Goal: Communication & Community: Answer question/provide support

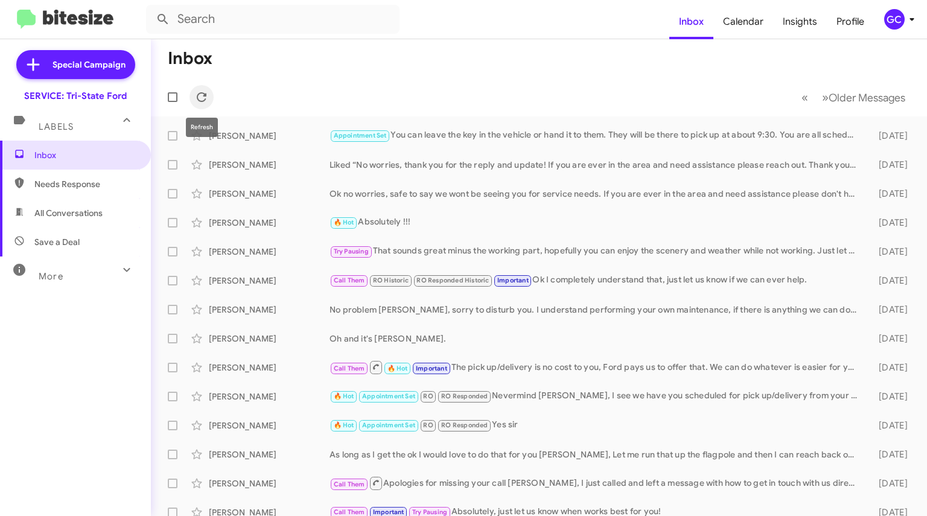
click at [206, 97] on icon at bounding box center [201, 97] width 14 height 14
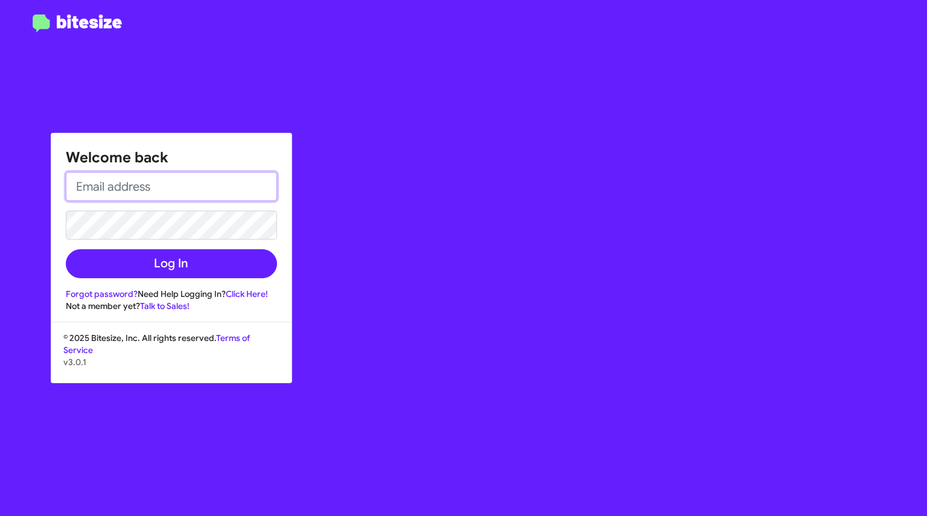
type input "[EMAIL_ADDRESS][DOMAIN_NAME]"
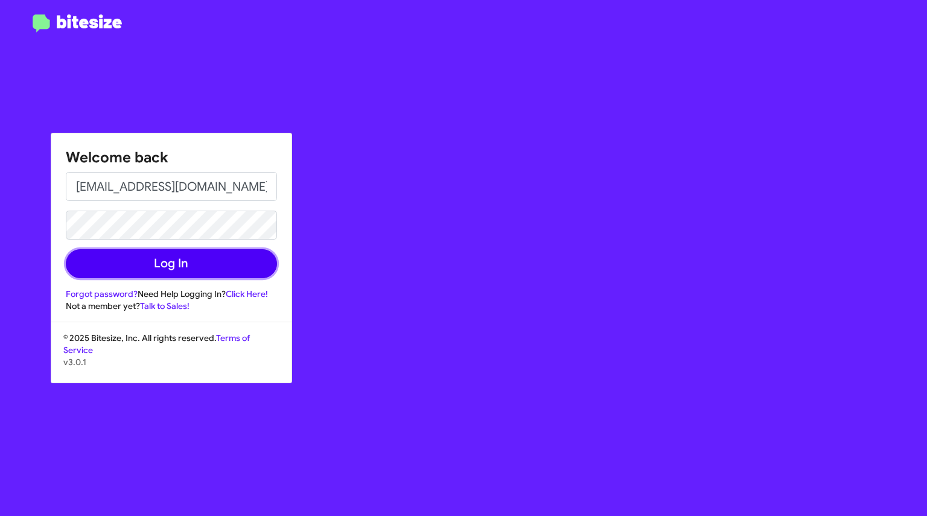
click at [246, 257] on button "Log In" at bounding box center [171, 263] width 211 height 29
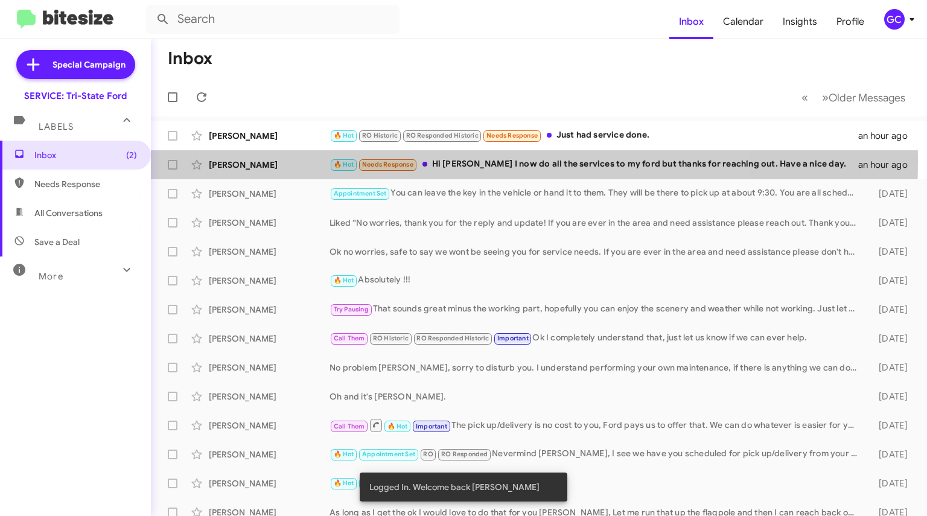
click at [297, 161] on div "Justin Neuhof" at bounding box center [269, 165] width 121 height 12
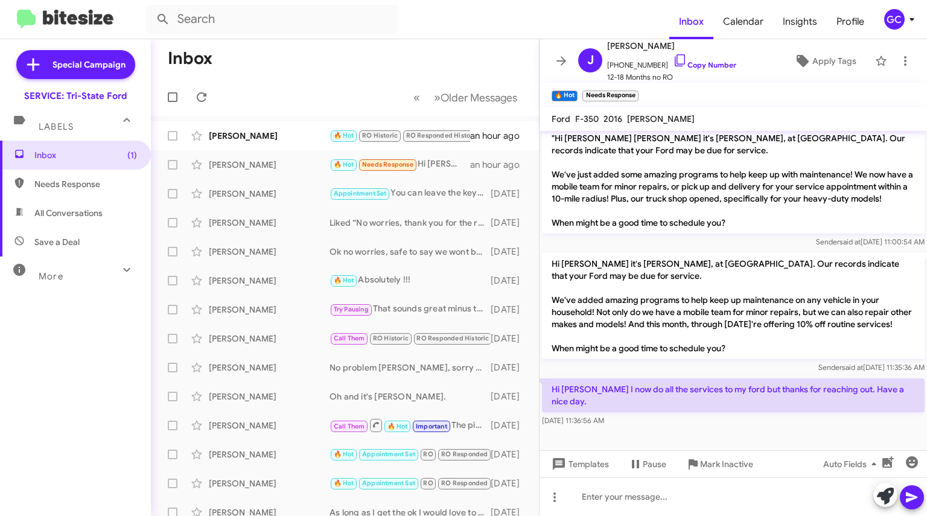
scroll to position [266, 0]
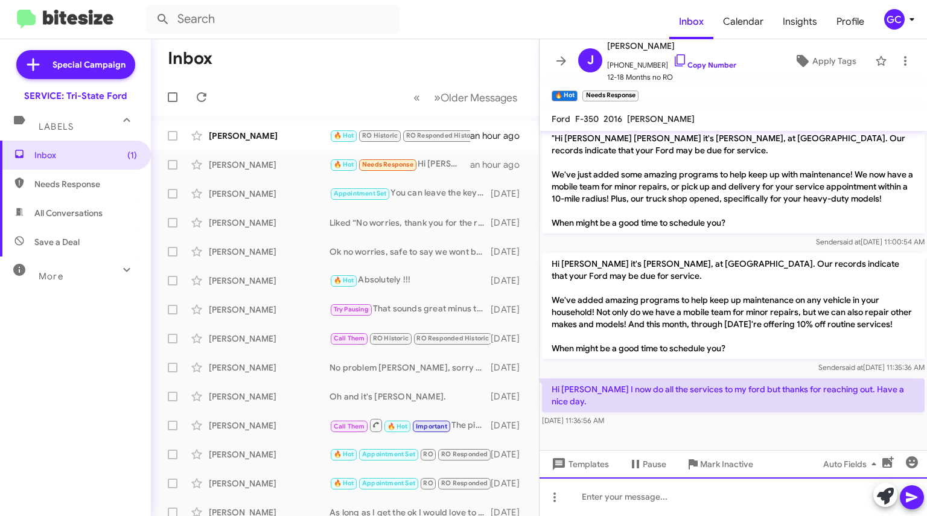
click at [718, 491] on div at bounding box center [734, 496] width 388 height 39
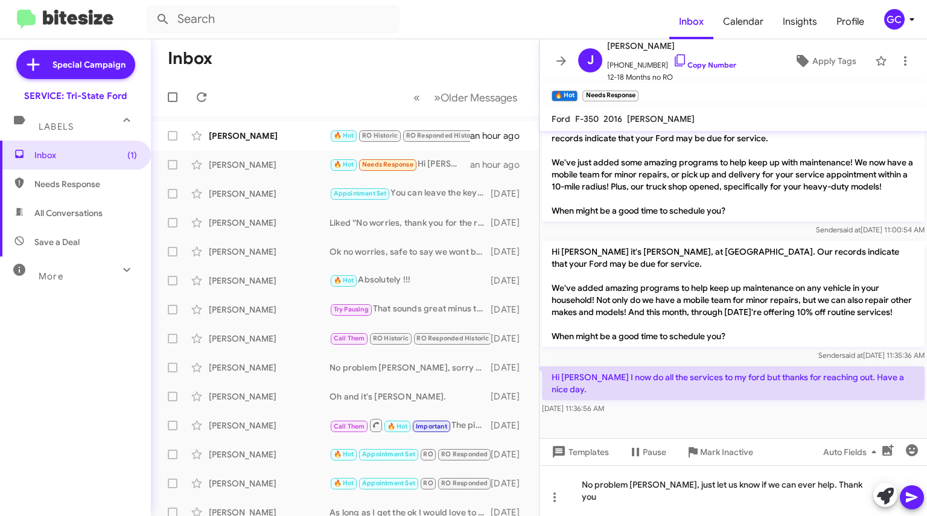
click at [913, 490] on span at bounding box center [912, 497] width 14 height 24
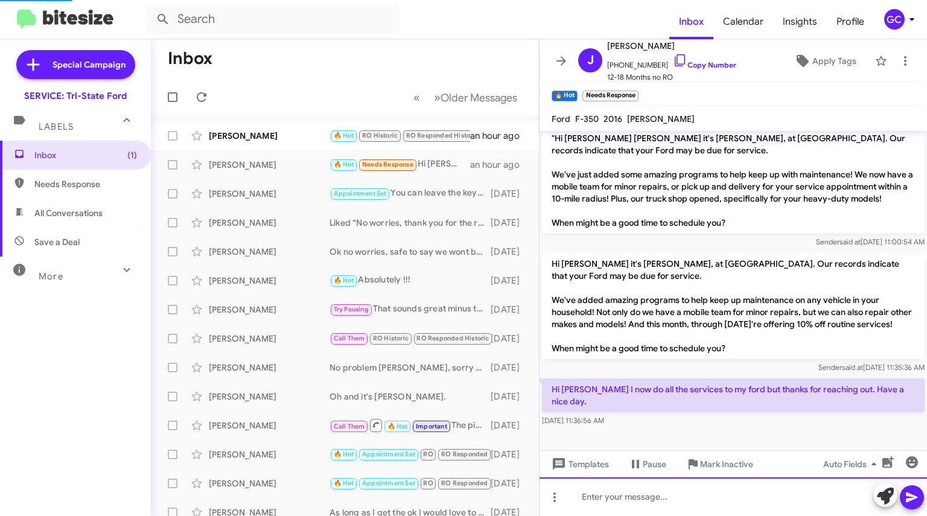
scroll to position [0, 0]
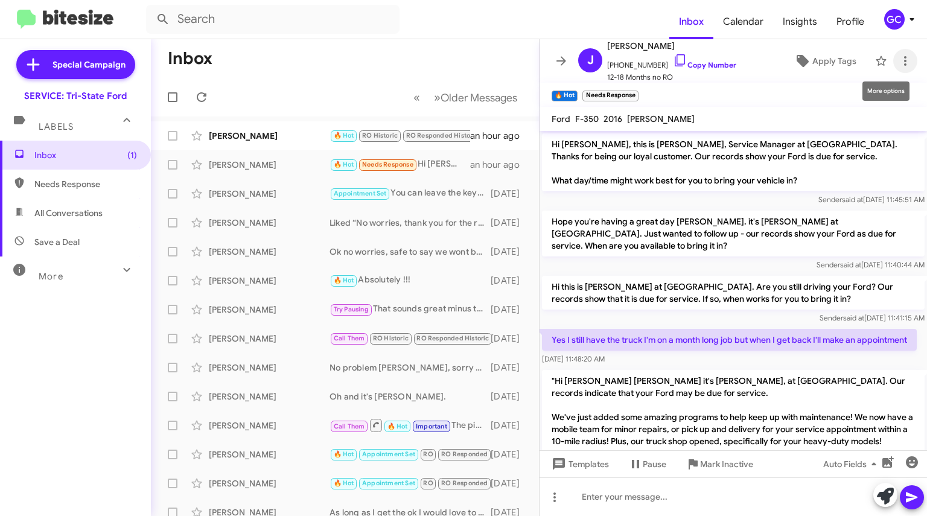
click at [893, 60] on span at bounding box center [905, 61] width 24 height 14
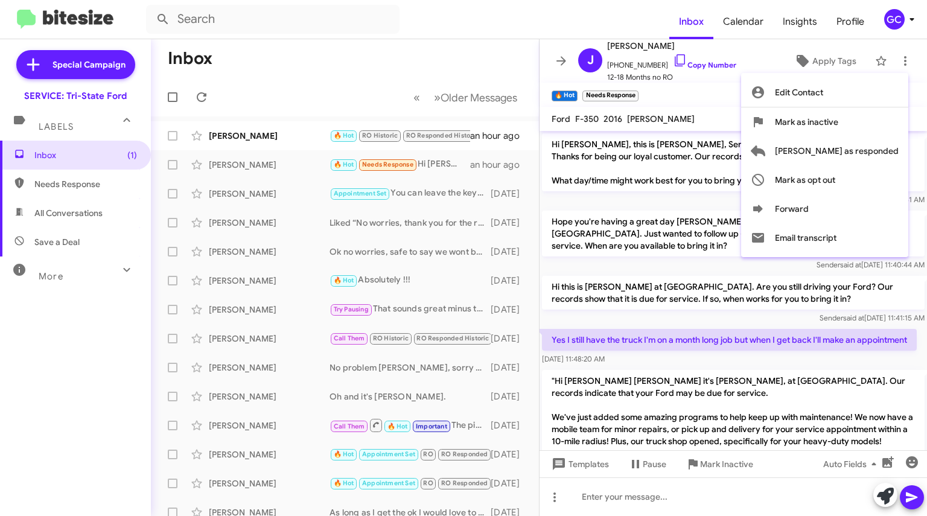
click at [867, 149] on span "Mark as responded" at bounding box center [837, 150] width 124 height 29
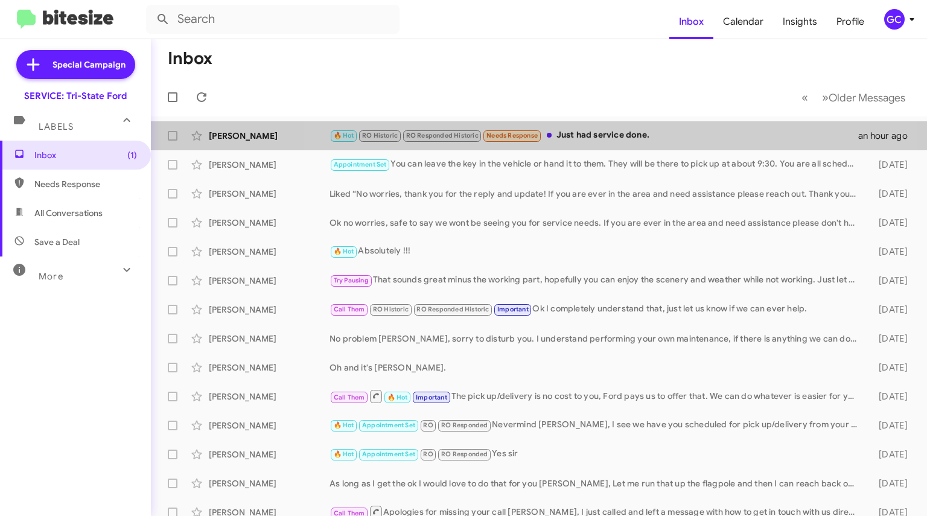
click at [569, 132] on div "🔥 Hot RO Historic RO Responded Historic Needs Response Just had service done." at bounding box center [594, 136] width 529 height 14
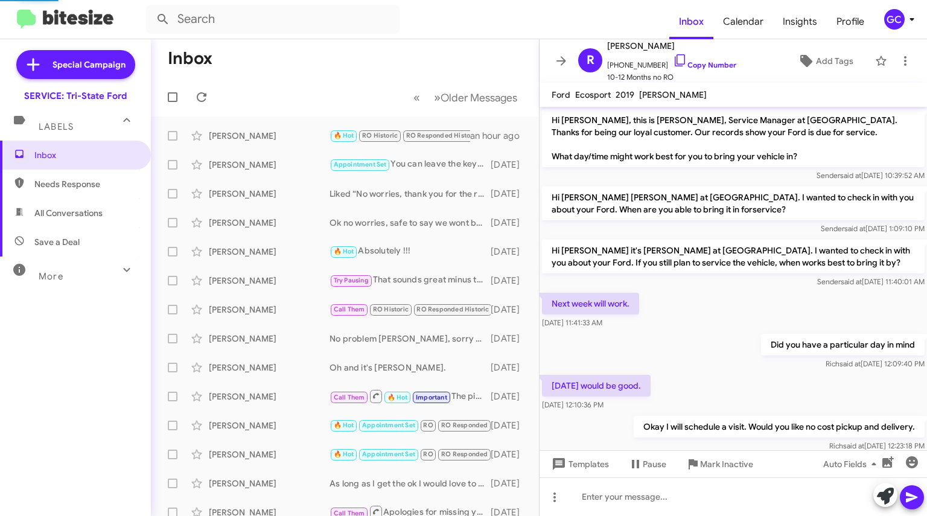
scroll to position [618, 0]
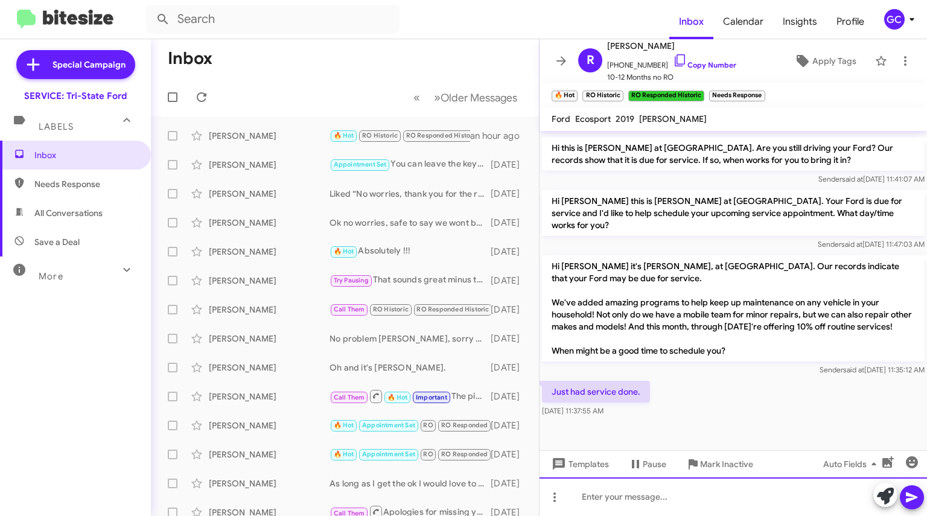
click at [637, 493] on div at bounding box center [734, 496] width 388 height 39
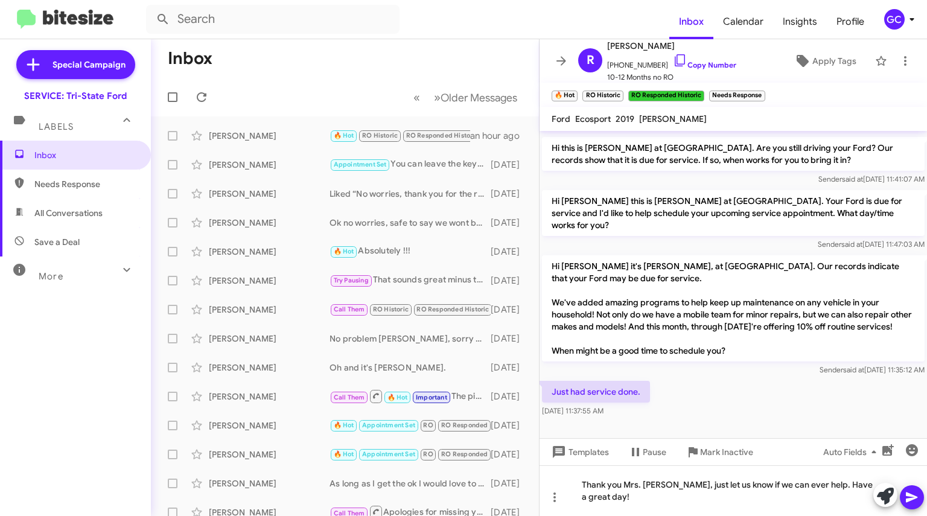
click at [916, 494] on icon at bounding box center [912, 497] width 14 height 14
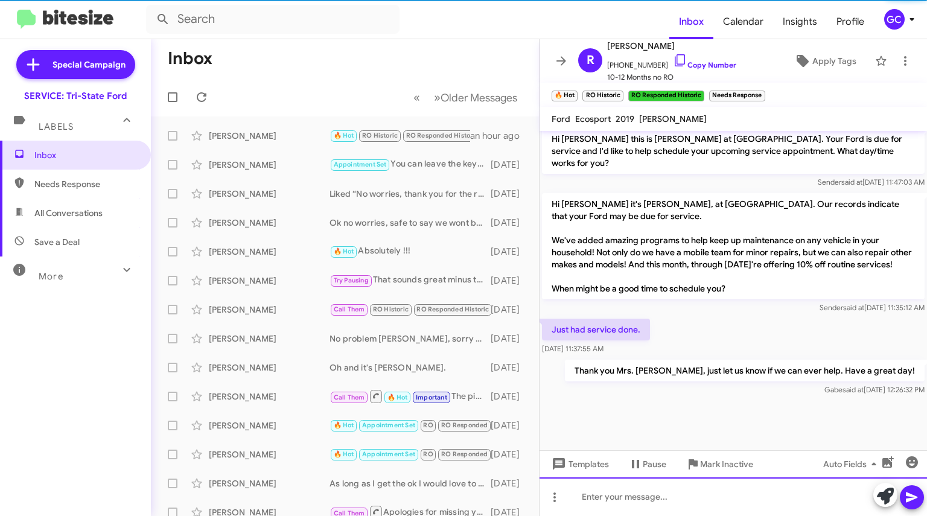
scroll to position [686, 0]
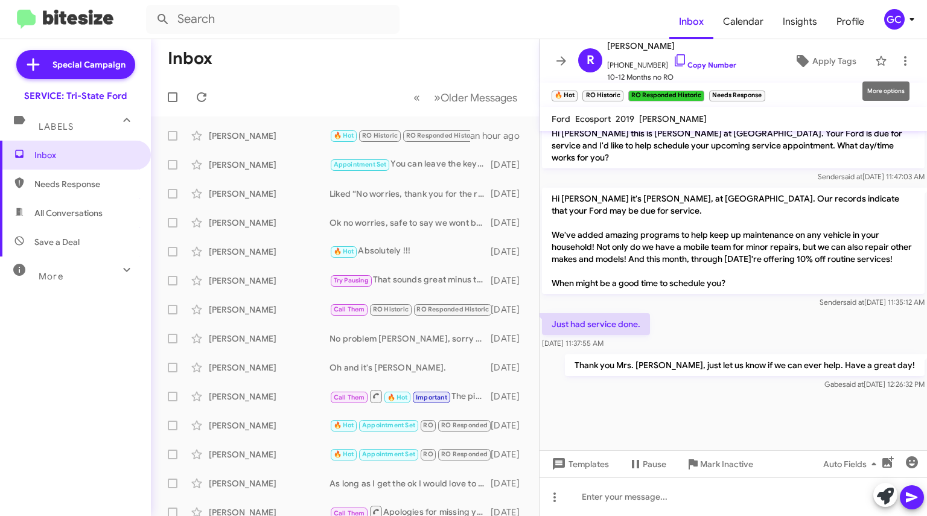
click at [898, 62] on icon at bounding box center [905, 61] width 14 height 14
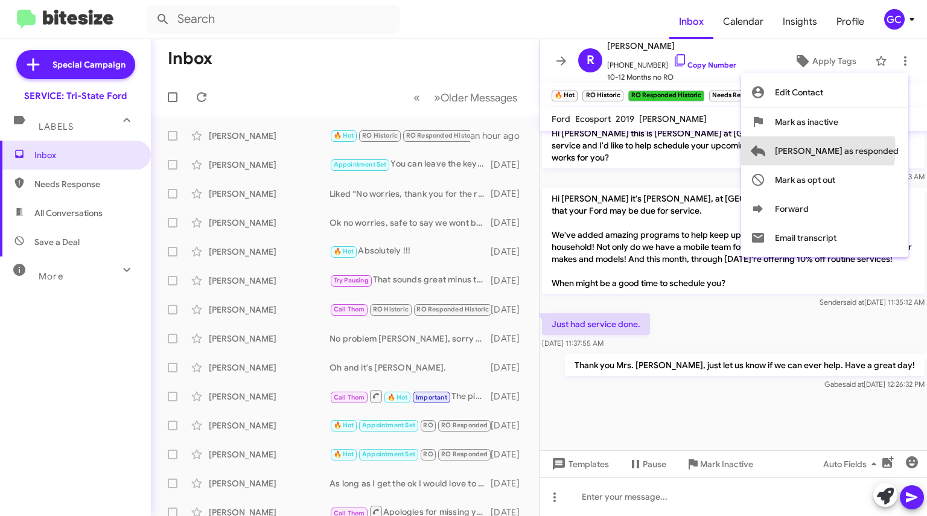
click at [866, 149] on span "Mark as responded" at bounding box center [837, 150] width 124 height 29
